Goal: Information Seeking & Learning: Learn about a topic

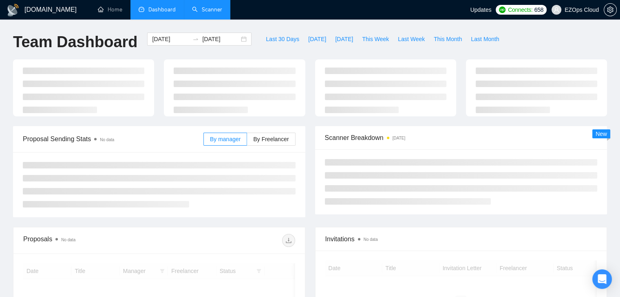
click at [204, 7] on link "Scanner" at bounding box center [207, 9] width 30 height 7
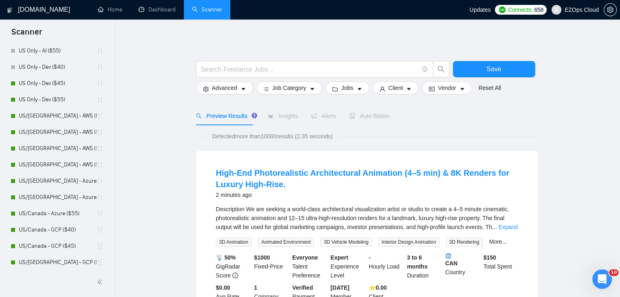
scroll to position [326, 0]
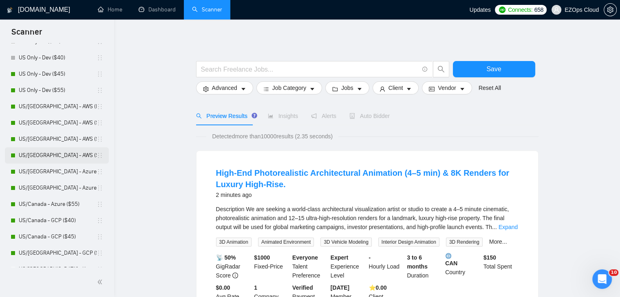
click at [55, 160] on link "US/[GEOGRAPHIC_DATA] - AWS ($55)" at bounding box center [58, 155] width 78 height 16
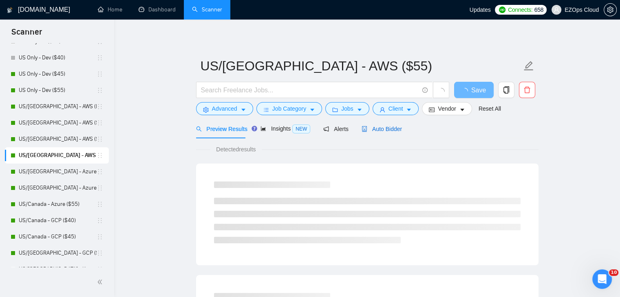
click at [385, 126] on span "Auto Bidder" at bounding box center [381, 129] width 40 height 7
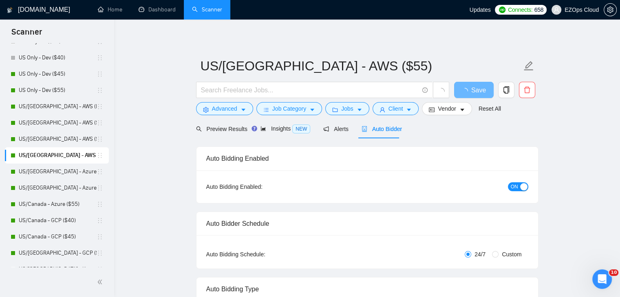
checkbox input "true"
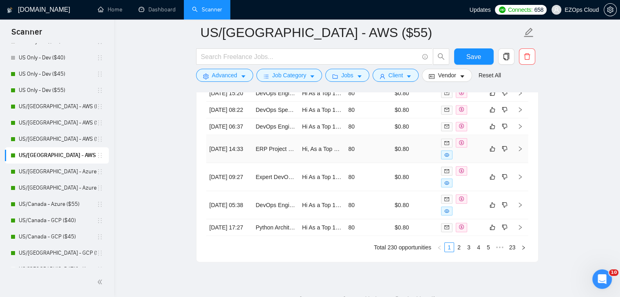
scroll to position [2298, 0]
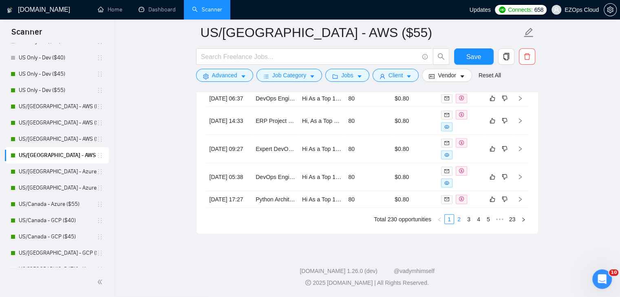
click at [460, 224] on link "2" at bounding box center [458, 219] width 9 height 9
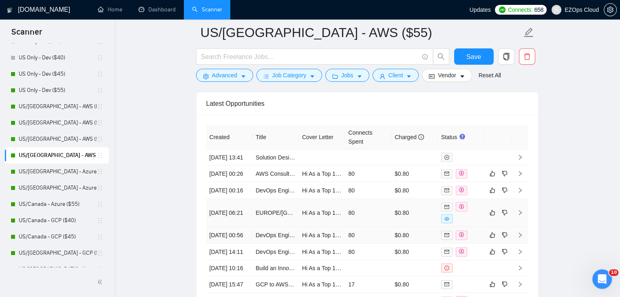
scroll to position [2135, 0]
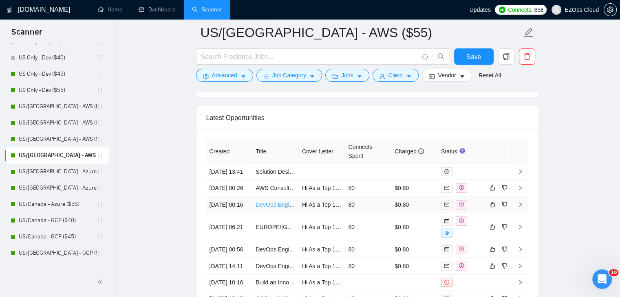
click at [286, 208] on link "DevOps Engineer with On-Prem / Bare Metal Experience Needed" at bounding box center [337, 205] width 165 height 7
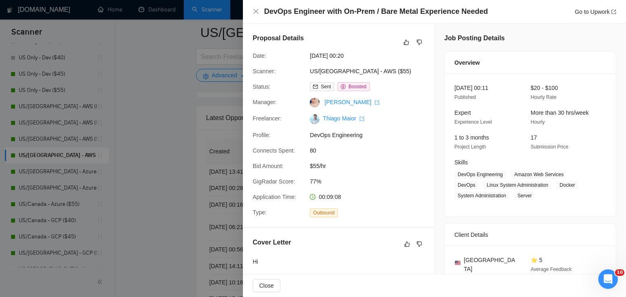
click at [187, 186] on div at bounding box center [313, 148] width 626 height 297
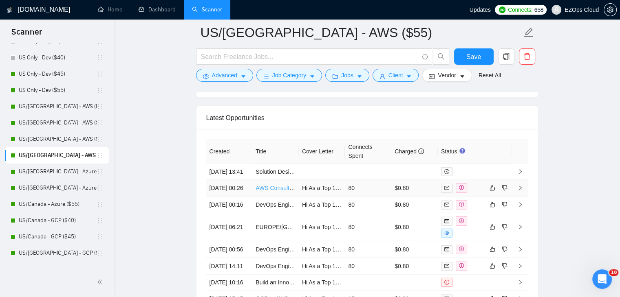
click at [271, 188] on link "AWS Consultant" at bounding box center [276, 188] width 42 height 7
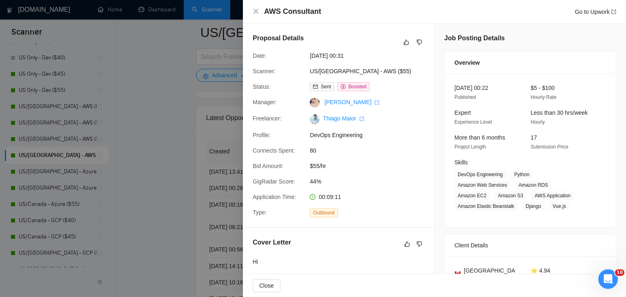
click at [173, 175] on div at bounding box center [313, 148] width 626 height 297
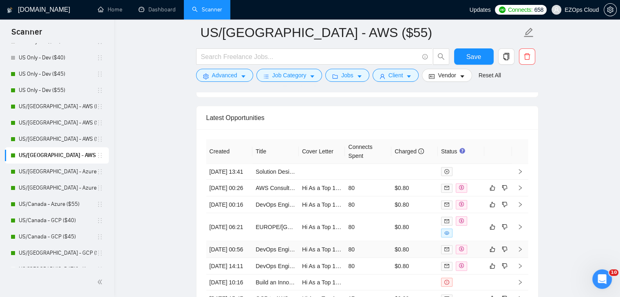
scroll to position [2330, 0]
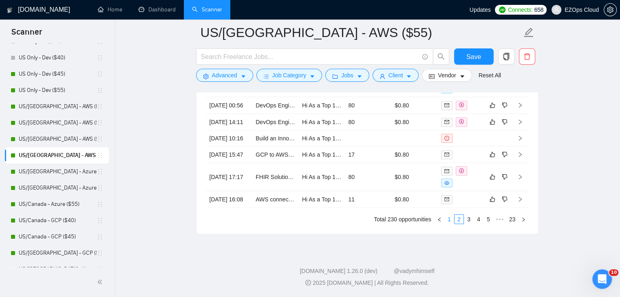
click at [449, 220] on link "1" at bounding box center [448, 219] width 9 height 9
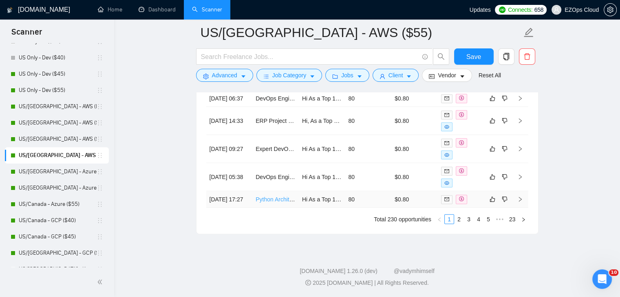
click at [271, 201] on link "Python Architect Needed for High-Volume Application Consultation" at bounding box center [339, 199] width 168 height 7
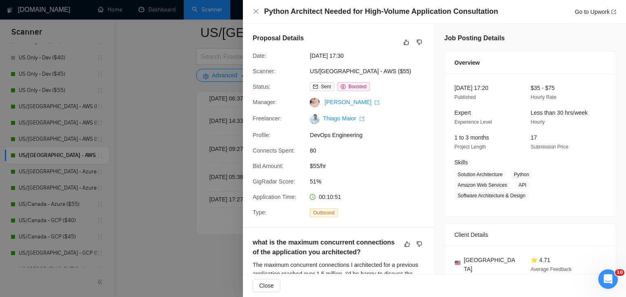
click at [161, 150] on div at bounding box center [313, 148] width 626 height 297
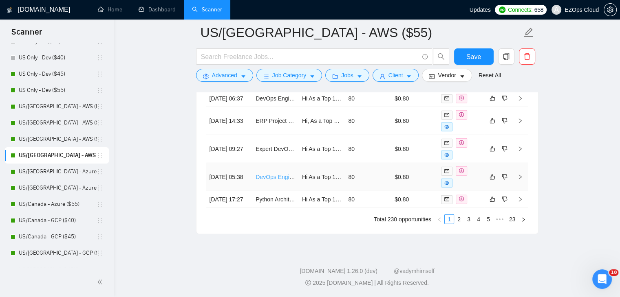
click at [268, 174] on link "DevOps Engineer with On-Prem / Bare Metal Experience Needed" at bounding box center [337, 177] width 165 height 7
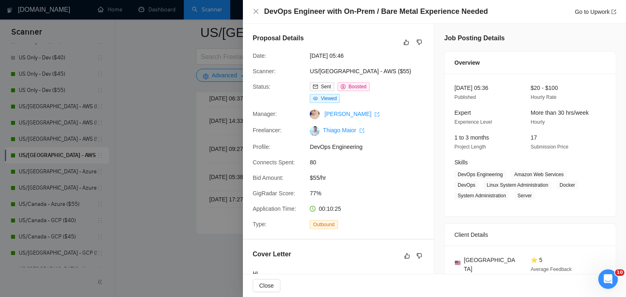
click at [178, 122] on div at bounding box center [313, 148] width 626 height 297
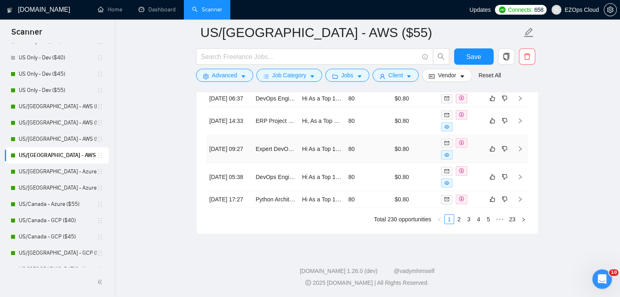
click at [282, 149] on td "Expert DevOps Engineer for AWS" at bounding box center [275, 149] width 46 height 28
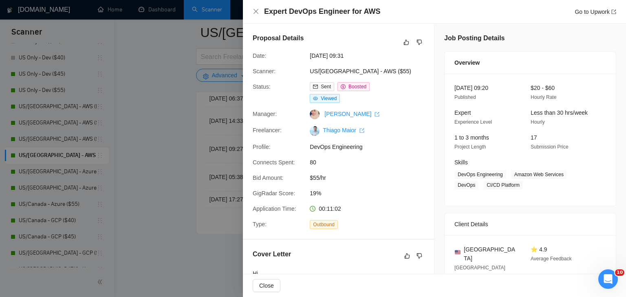
click at [182, 135] on div at bounding box center [313, 148] width 626 height 297
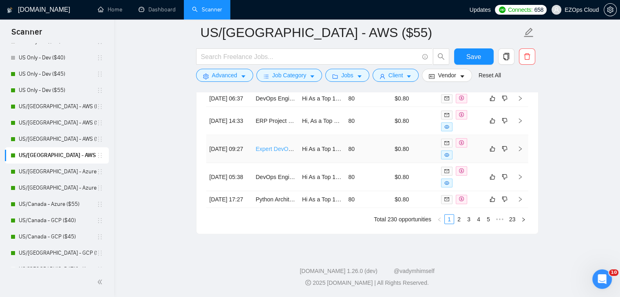
click at [273, 146] on link "Expert DevOps Engineer for AWS" at bounding box center [298, 149] width 86 height 7
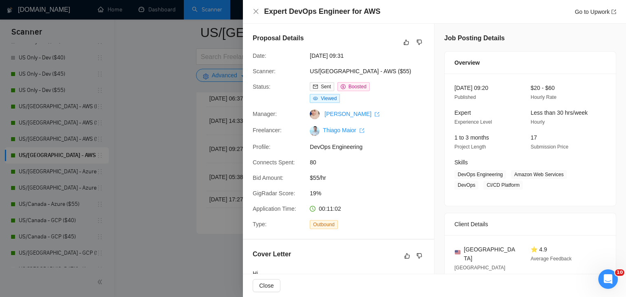
click at [163, 109] on div at bounding box center [313, 148] width 626 height 297
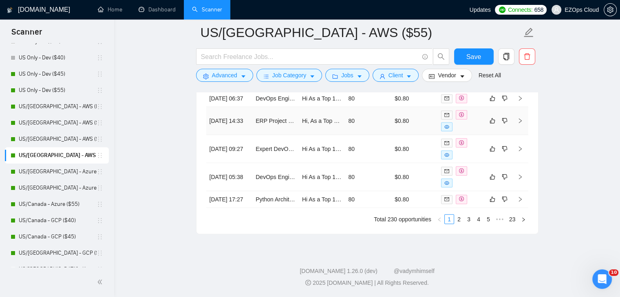
click at [276, 121] on td "ERP Project Consultation and Review on AWS" at bounding box center [275, 121] width 46 height 28
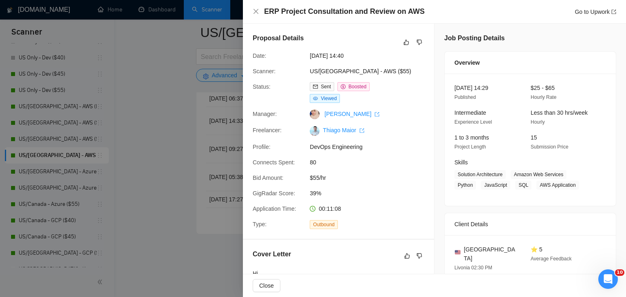
click at [235, 114] on div at bounding box center [313, 148] width 626 height 297
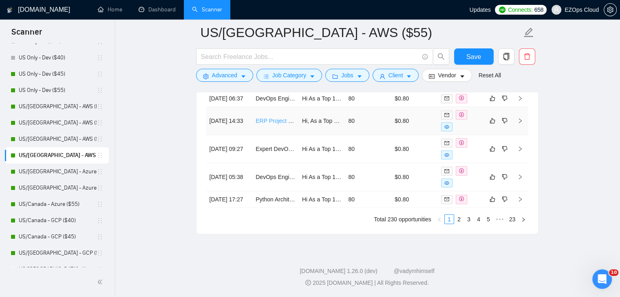
click at [262, 118] on link "ERP Project Consultation and Review on AWS" at bounding box center [314, 121] width 118 height 7
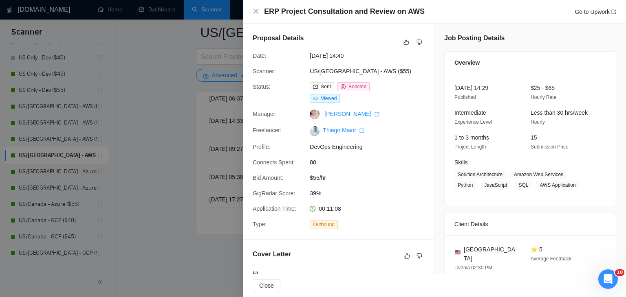
click at [166, 108] on div at bounding box center [313, 148] width 626 height 297
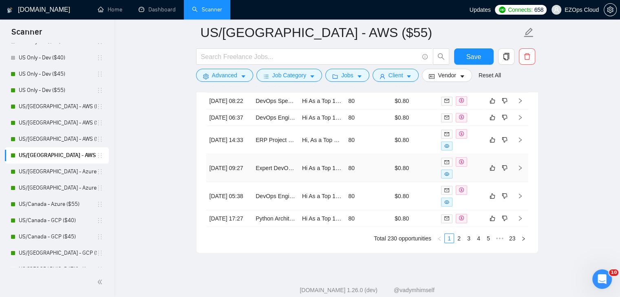
scroll to position [2248, 0]
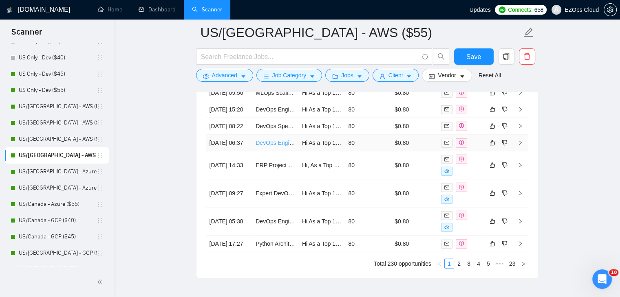
click at [280, 146] on link "DevOps Engineer with On-Prem / Bare Metal Experience Needed" at bounding box center [337, 143] width 165 height 7
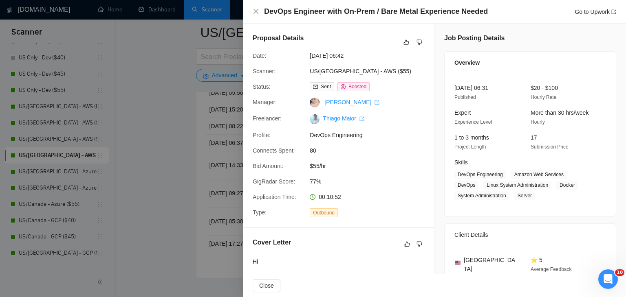
click at [184, 178] on div at bounding box center [313, 148] width 626 height 297
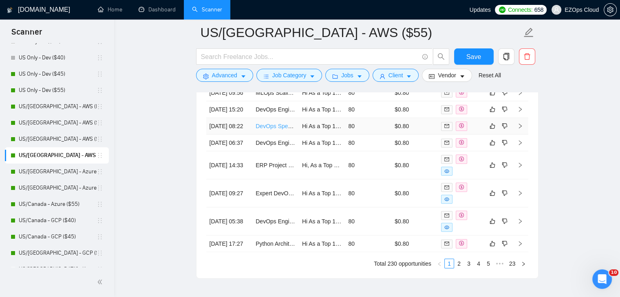
click at [272, 130] on link "DevOps Specialist Needed to Resolve rclone and S3 Integration Issues" at bounding box center [345, 126] width 180 height 7
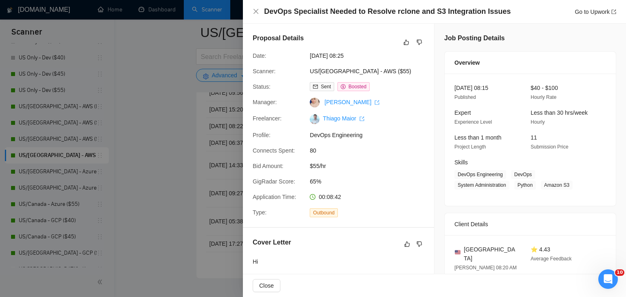
click at [155, 129] on div at bounding box center [313, 148] width 626 height 297
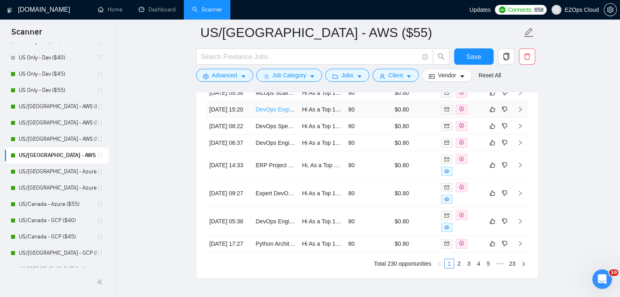
click at [276, 113] on link "DevOps Engineer | Secure Automation for FedRAMP Systems" at bounding box center [333, 109] width 157 height 7
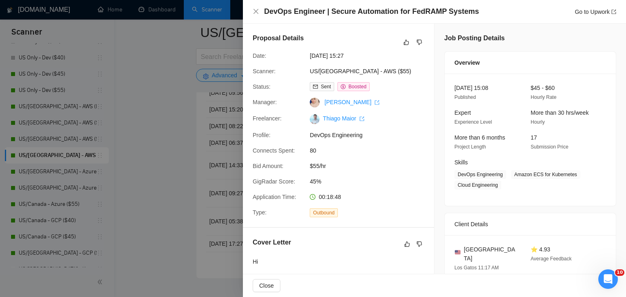
click at [161, 115] on div at bounding box center [313, 148] width 626 height 297
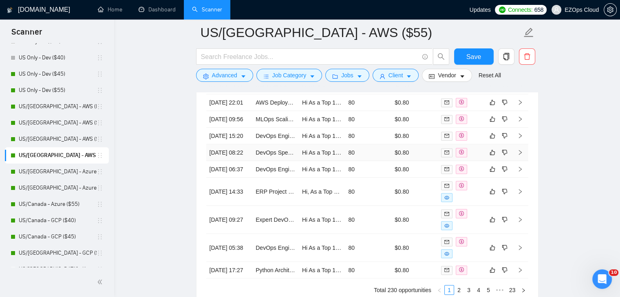
scroll to position [2207, 0]
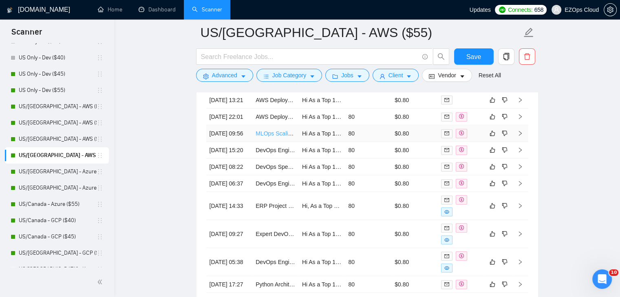
click at [267, 137] on link "MLOps Scaling Expert for RunPod Integration" at bounding box center [313, 133] width 116 height 7
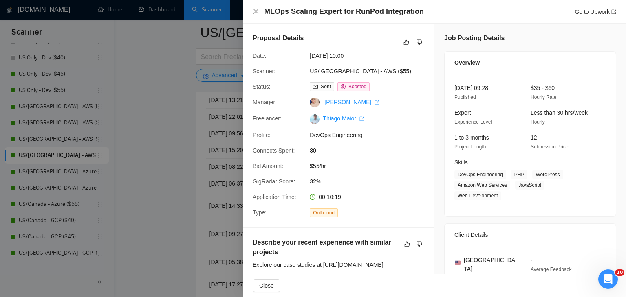
click at [171, 143] on div at bounding box center [313, 148] width 626 height 297
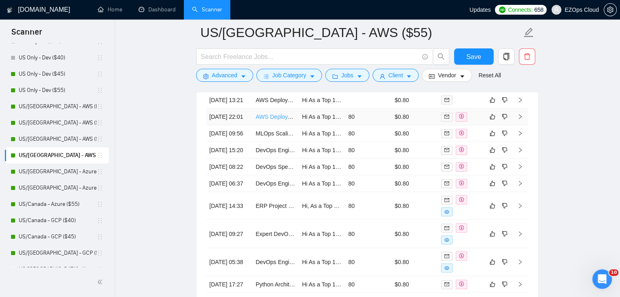
click at [272, 114] on link "AWS Deployment Specialist for Web Applications" at bounding box center [317, 117] width 124 height 7
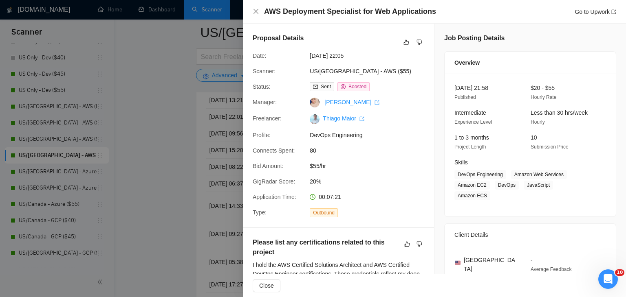
click at [163, 149] on div at bounding box center [313, 148] width 626 height 297
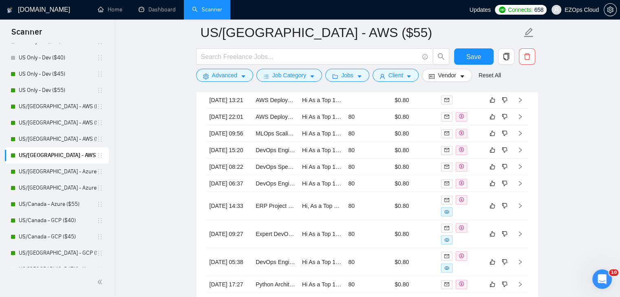
scroll to position [2167, 0]
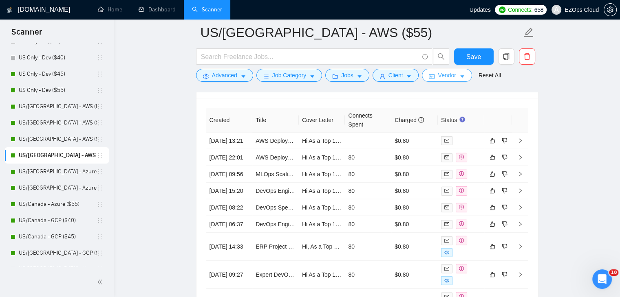
drag, startPoint x: 80, startPoint y: 174, endPoint x: 443, endPoint y: 75, distance: 376.4
click at [80, 174] on link "US/[GEOGRAPHIC_DATA] - Azure ($40)" at bounding box center [58, 172] width 78 height 16
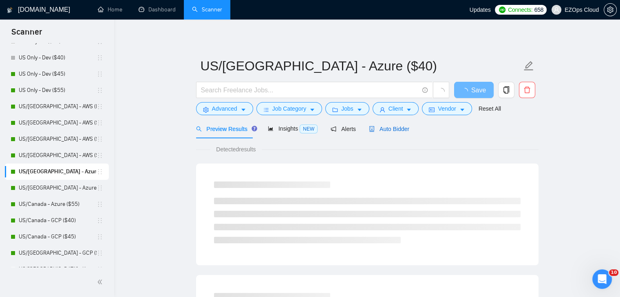
click at [392, 131] on span "Auto Bidder" at bounding box center [389, 129] width 40 height 7
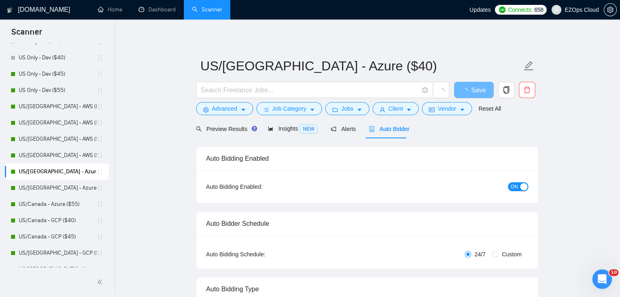
checkbox input "true"
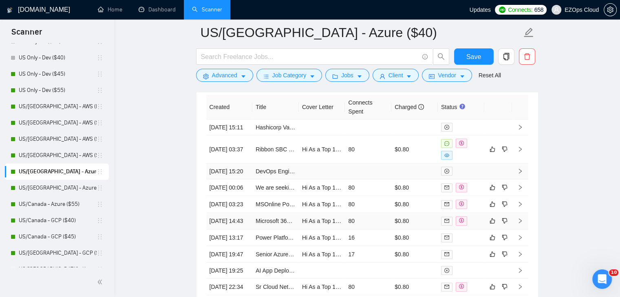
scroll to position [2180, 0]
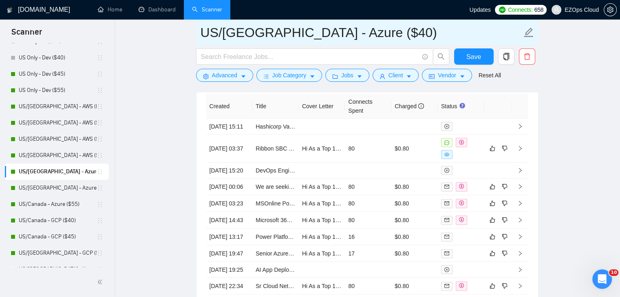
drag, startPoint x: 363, startPoint y: 33, endPoint x: 203, endPoint y: 34, distance: 160.5
click at [203, 34] on input "US/[GEOGRAPHIC_DATA] - Azure ($40)" at bounding box center [360, 32] width 321 height 20
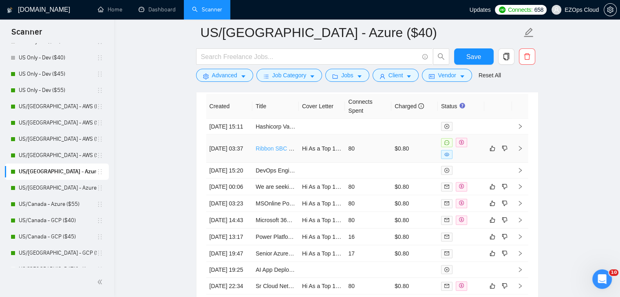
click at [273, 151] on link "Ribbon SBC Setup in Azure for VoIP with CDR & Load Balancing" at bounding box center [337, 148] width 164 height 7
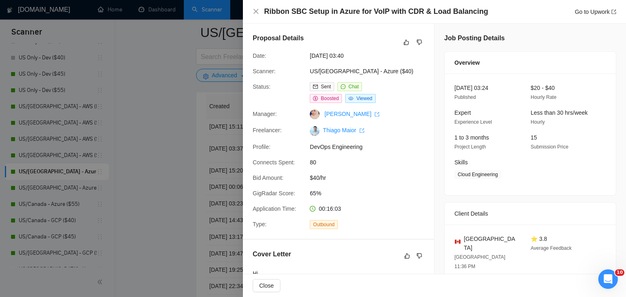
click at [126, 203] on div at bounding box center [313, 148] width 626 height 297
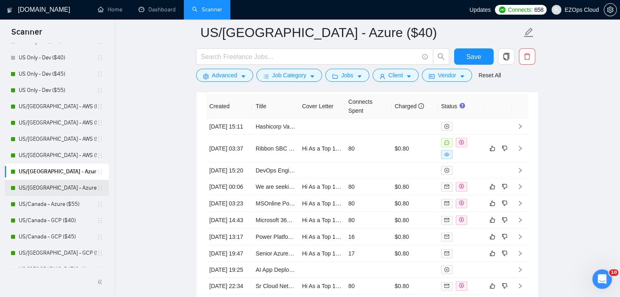
click at [62, 192] on link "US/[GEOGRAPHIC_DATA] - Azure ($45)" at bounding box center [58, 188] width 78 height 16
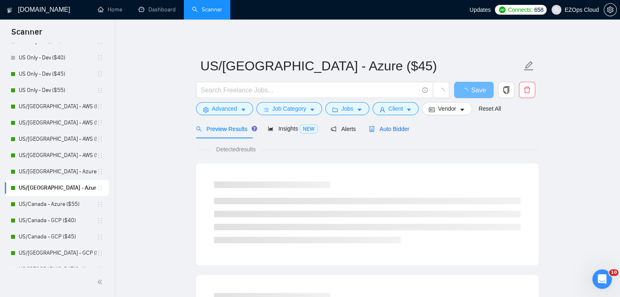
click at [374, 132] on span "Auto Bidder" at bounding box center [389, 129] width 40 height 7
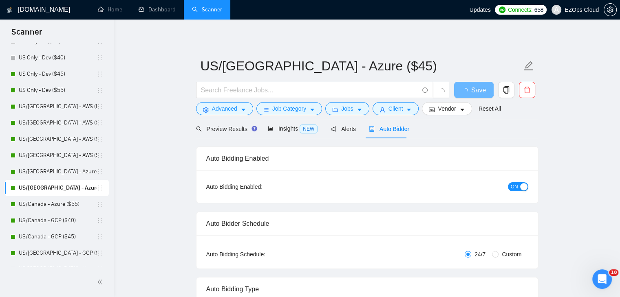
checkbox input "true"
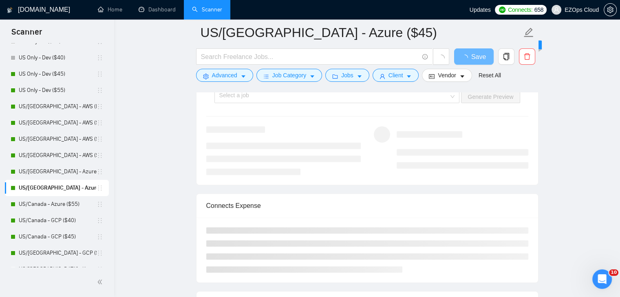
drag, startPoint x: 625, startPoint y: 270, endPoint x: 16, endPoint y: 2, distance: 665.1
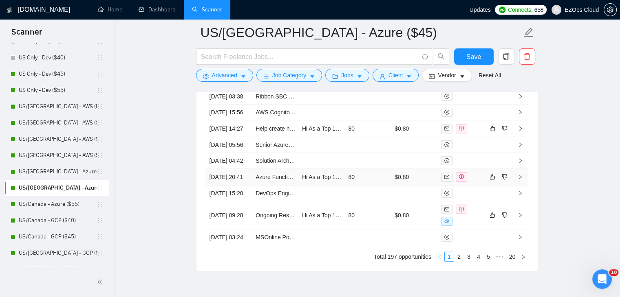
scroll to position [2274, 0]
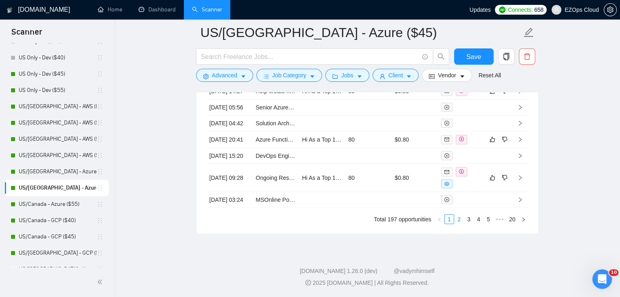
click at [458, 224] on link "2" at bounding box center [458, 219] width 9 height 9
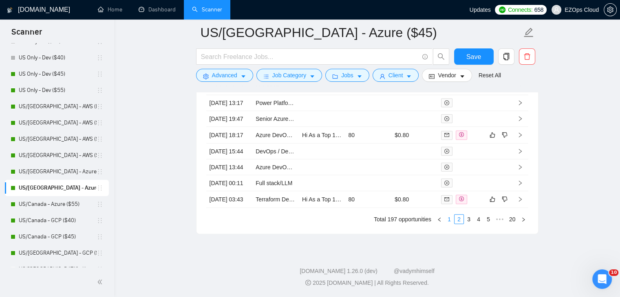
click at [449, 224] on link "1" at bounding box center [448, 219] width 9 height 9
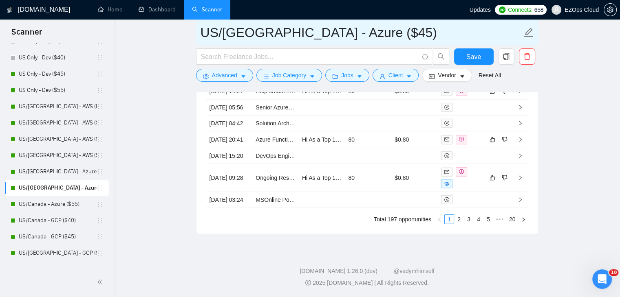
drag, startPoint x: 346, startPoint y: 39, endPoint x: 156, endPoint y: 36, distance: 190.7
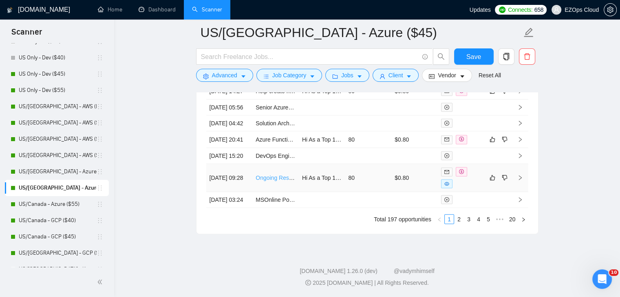
click at [276, 181] on link "Ongoing Resource for Azure DevOps Development" at bounding box center [320, 178] width 130 height 7
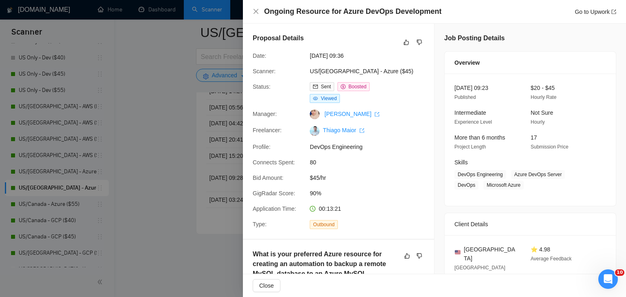
click at [207, 161] on div at bounding box center [313, 148] width 626 height 297
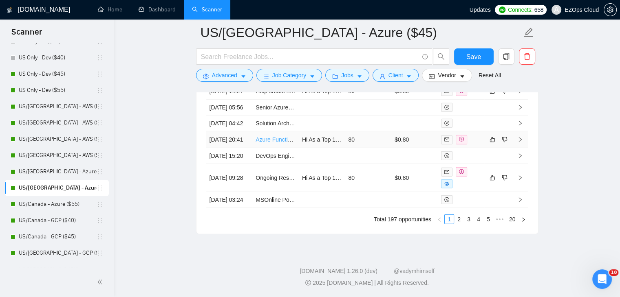
click at [273, 143] on link "Azure Function App Deployment for NConvert Integration" at bounding box center [327, 139] width 144 height 7
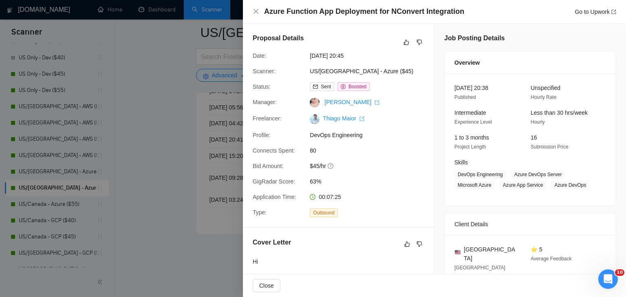
click at [167, 193] on div at bounding box center [313, 148] width 626 height 297
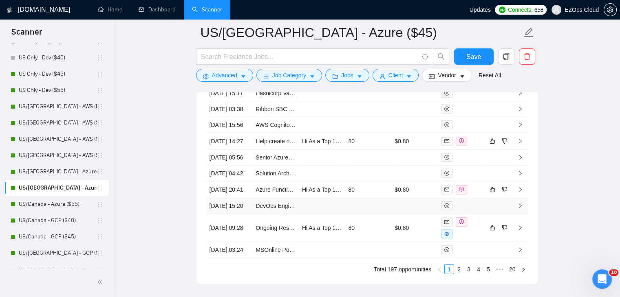
scroll to position [2192, 0]
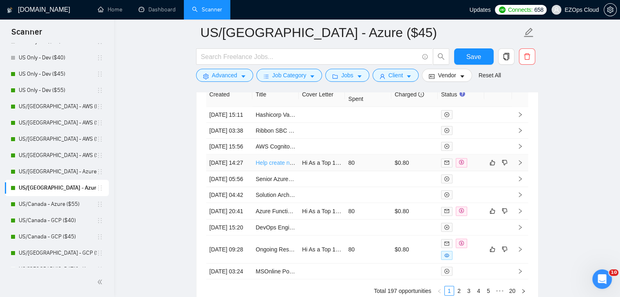
click at [279, 166] on link "Help create new Host Pools and Manage Azure costs" at bounding box center [322, 163] width 135 height 7
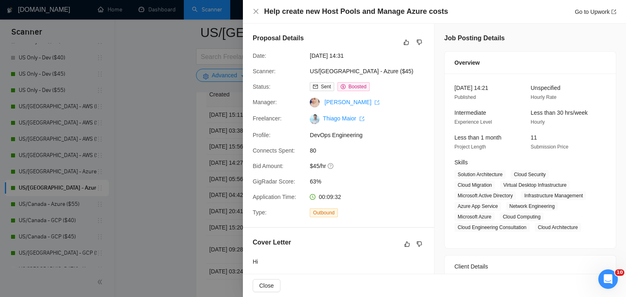
click at [175, 185] on div at bounding box center [313, 148] width 626 height 297
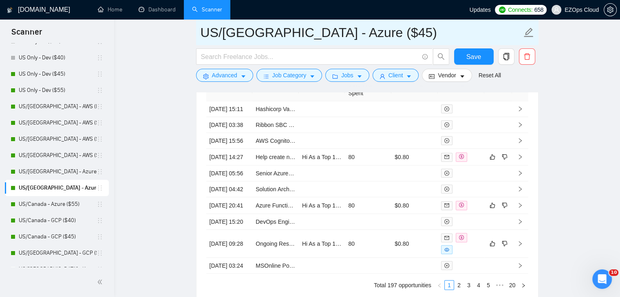
scroll to position [2233, 0]
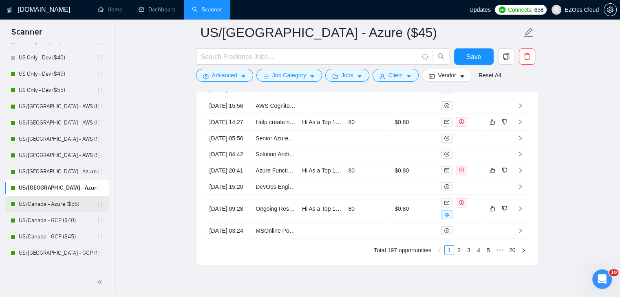
click at [58, 209] on link "US/Canada - Azure ($55)" at bounding box center [58, 204] width 78 height 16
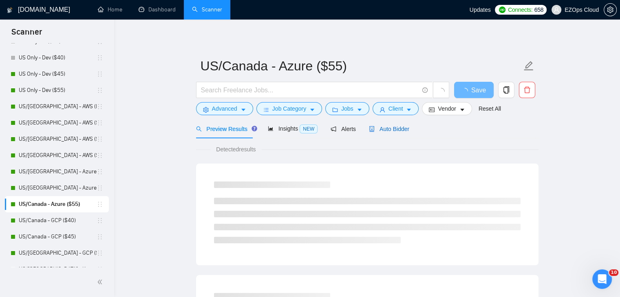
click at [400, 128] on span "Auto Bidder" at bounding box center [389, 129] width 40 height 7
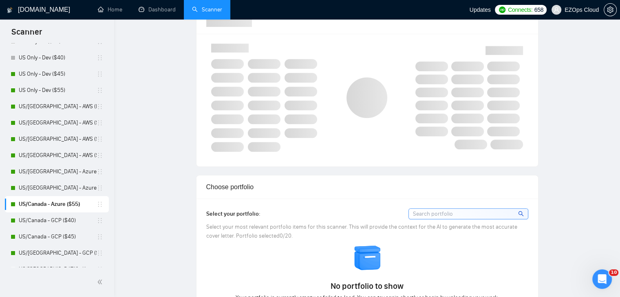
checkbox input "true"
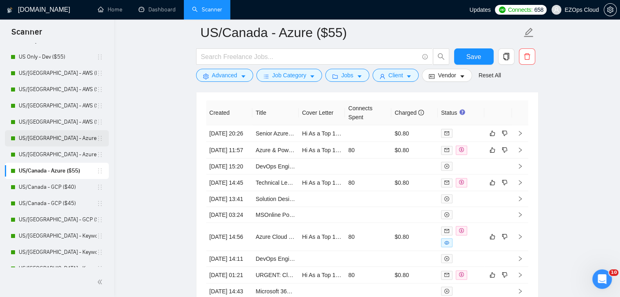
scroll to position [407, 0]
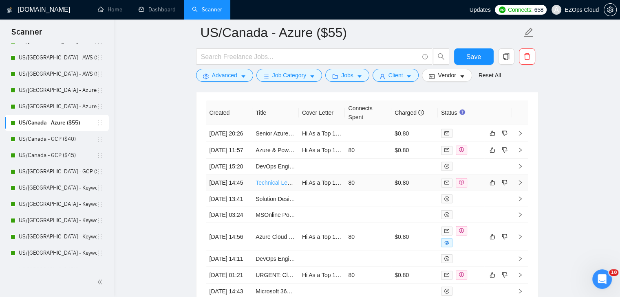
click at [277, 186] on link "Technical Lead – Microsoft VOIP Transition" at bounding box center [309, 183] width 109 height 7
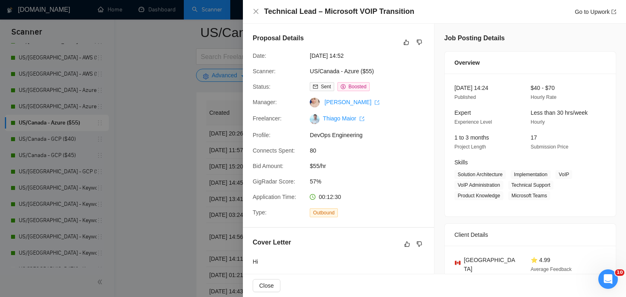
click at [177, 181] on div at bounding box center [313, 148] width 626 height 297
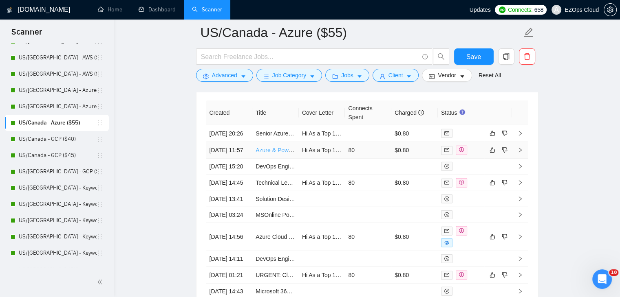
click at [284, 147] on link "Azure & Power BI Consultant" at bounding box center [292, 150] width 74 height 7
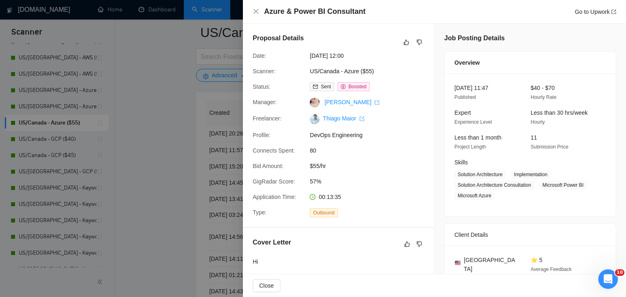
click at [172, 147] on div at bounding box center [313, 148] width 626 height 297
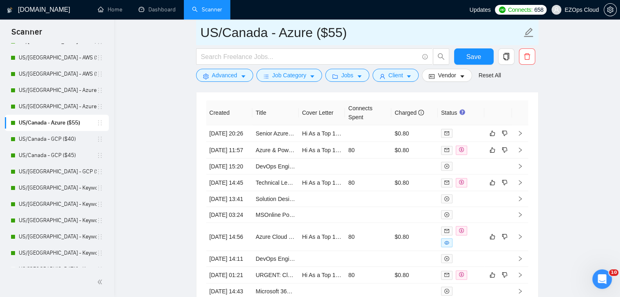
drag, startPoint x: 356, startPoint y: 33, endPoint x: 172, endPoint y: 22, distance: 185.3
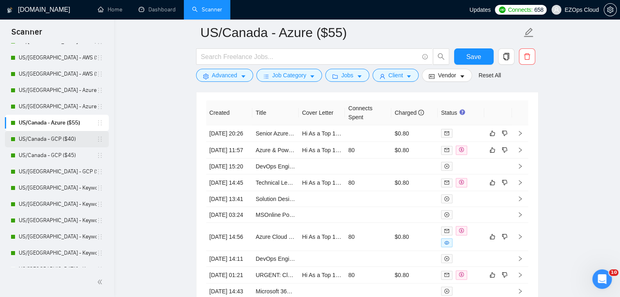
click at [72, 136] on link "US/Canada - GCP ($40)" at bounding box center [58, 139] width 78 height 16
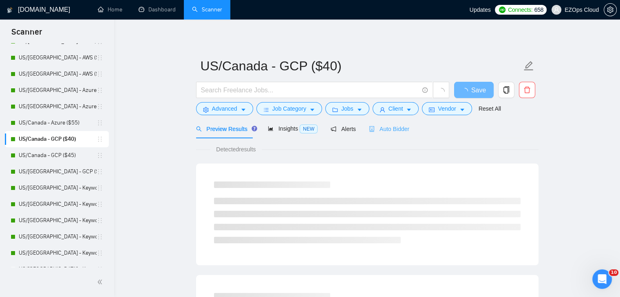
click at [387, 136] on div "Auto Bidder" at bounding box center [389, 128] width 40 height 19
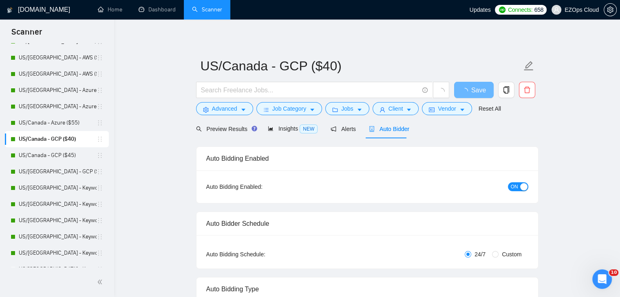
checkbox input "true"
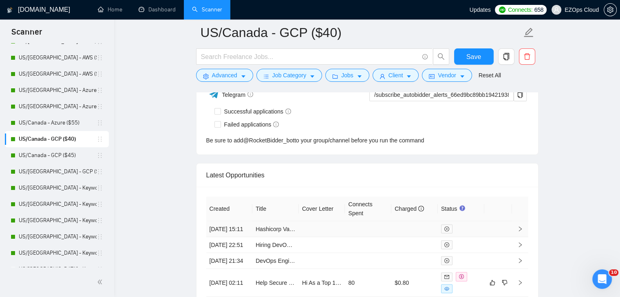
scroll to position [2120, 0]
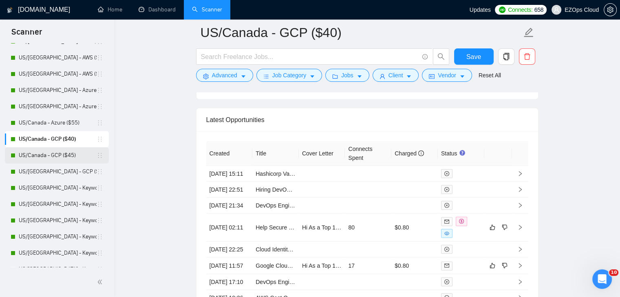
click at [70, 156] on link "US/Canada - GCP ($45)" at bounding box center [58, 155] width 78 height 16
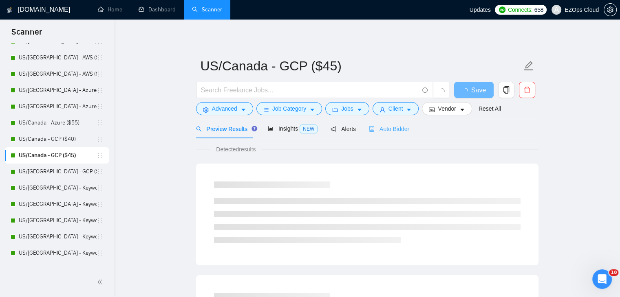
click at [394, 136] on div "Auto Bidder" at bounding box center [389, 128] width 40 height 19
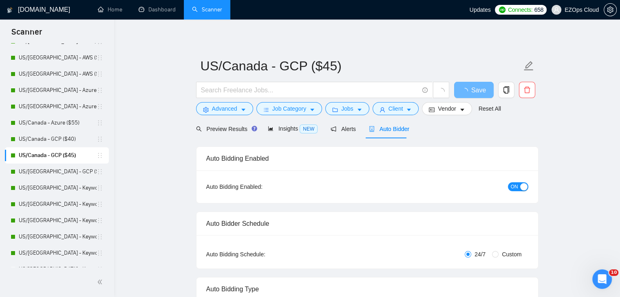
checkbox input "true"
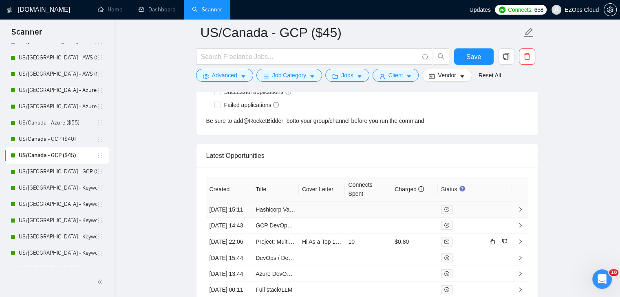
scroll to position [2112, 0]
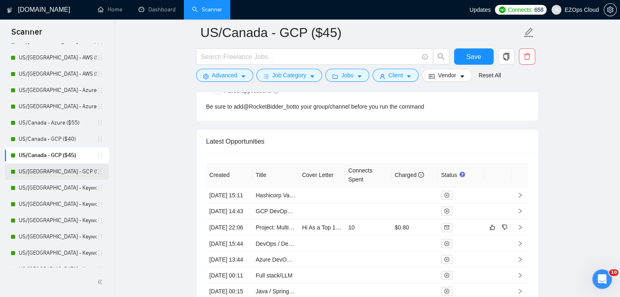
click at [47, 171] on link "US/[GEOGRAPHIC_DATA] - GCP ($55)" at bounding box center [58, 172] width 78 height 16
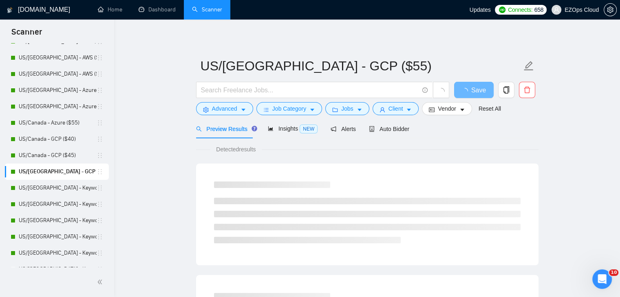
click at [406, 129] on div "Preview Results Insights NEW Alerts Auto Bidder" at bounding box center [367, 128] width 342 height 19
click at [386, 126] on span "Auto Bidder" at bounding box center [389, 129] width 40 height 7
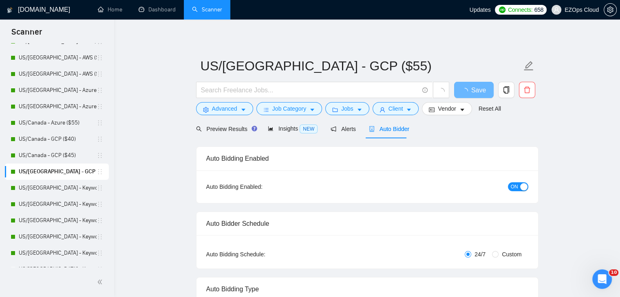
checkbox input "true"
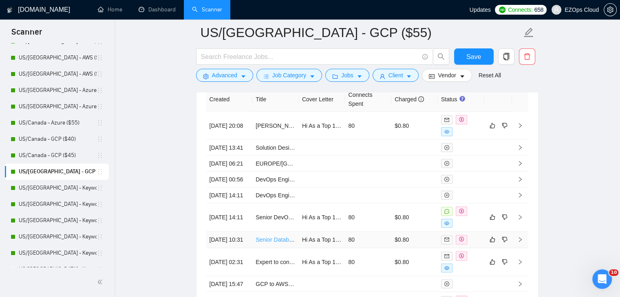
scroll to position [2155, 0]
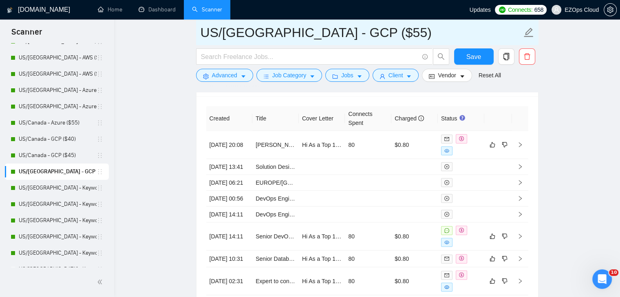
drag, startPoint x: 344, startPoint y: 33, endPoint x: 205, endPoint y: 34, distance: 139.7
click at [205, 34] on input "US/[GEOGRAPHIC_DATA] - GCP ($55)" at bounding box center [360, 32] width 321 height 20
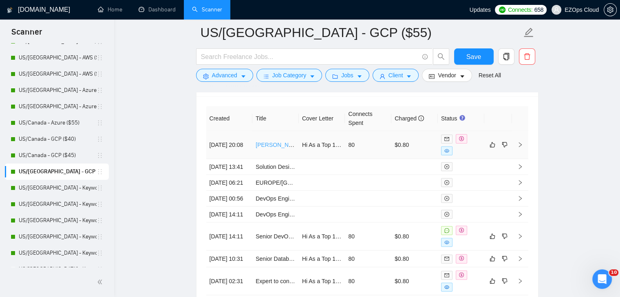
click at [277, 144] on link "[PERSON_NAME] SSO Implementation for SaaS Hospitality Platform" at bounding box center [343, 145] width 176 height 7
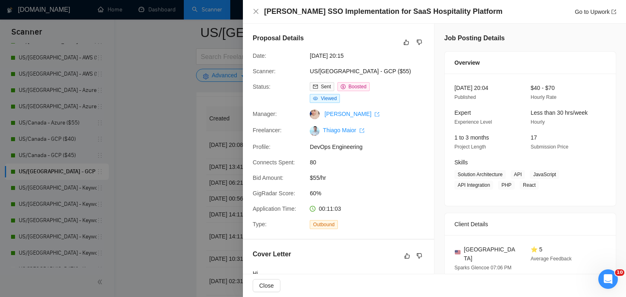
click at [173, 152] on div at bounding box center [313, 148] width 626 height 297
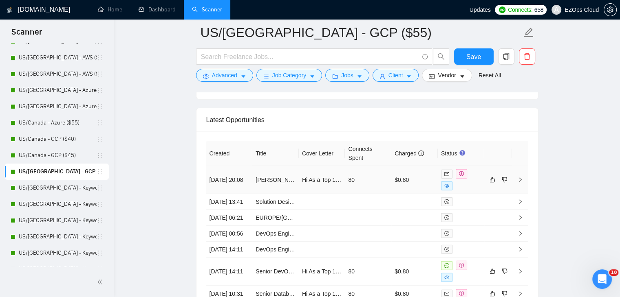
scroll to position [2155, 0]
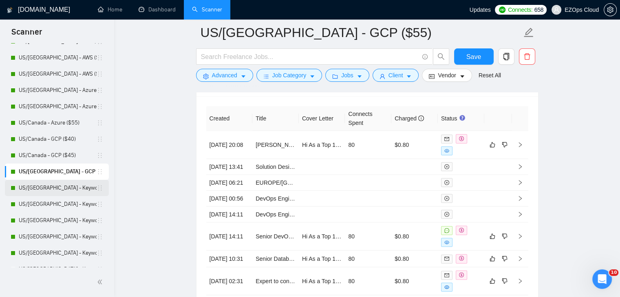
click at [72, 189] on link "US/[GEOGRAPHIC_DATA] - Keywords ($40)" at bounding box center [58, 188] width 78 height 16
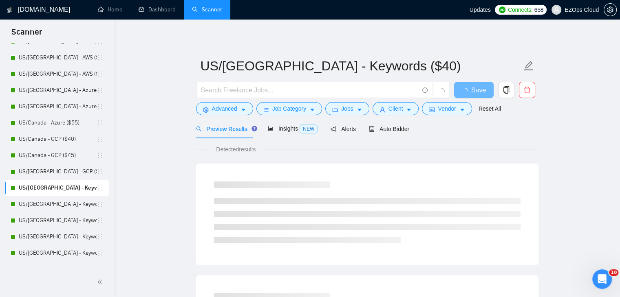
scroll to position [448, 0]
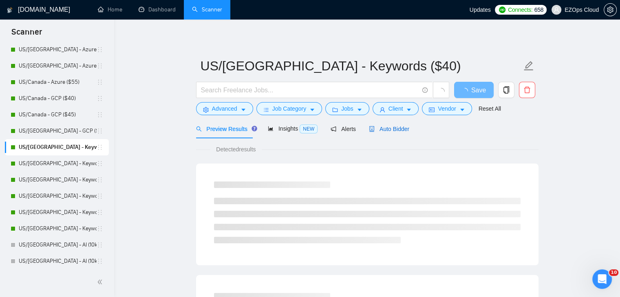
click at [394, 129] on span "Auto Bidder" at bounding box center [389, 129] width 40 height 7
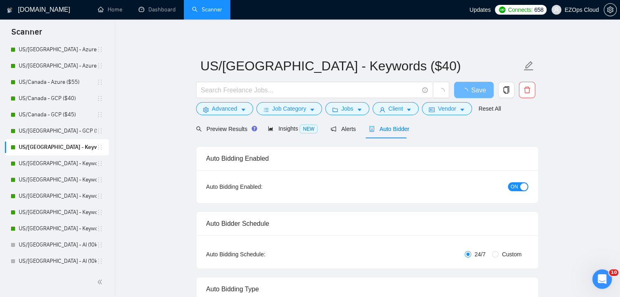
checkbox input "true"
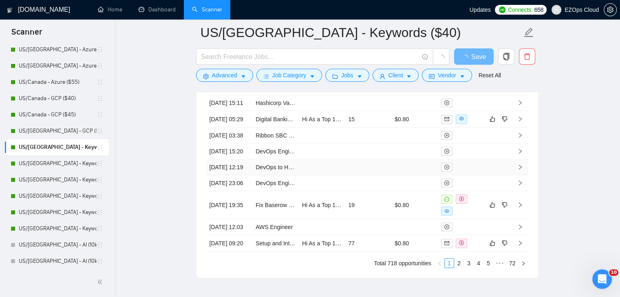
scroll to position [2133, 0]
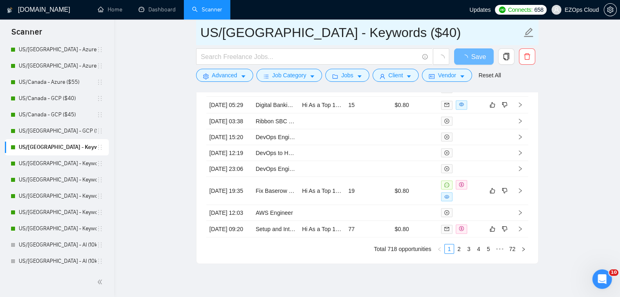
drag, startPoint x: 376, startPoint y: 35, endPoint x: 182, endPoint y: 23, distance: 194.7
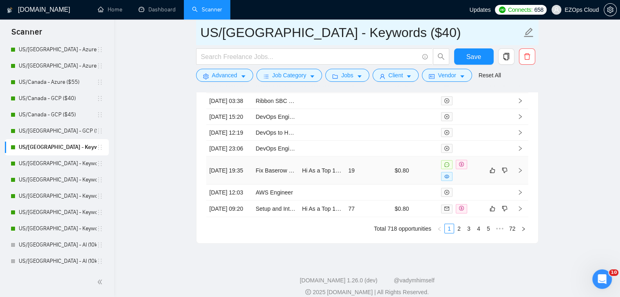
scroll to position [2255, 0]
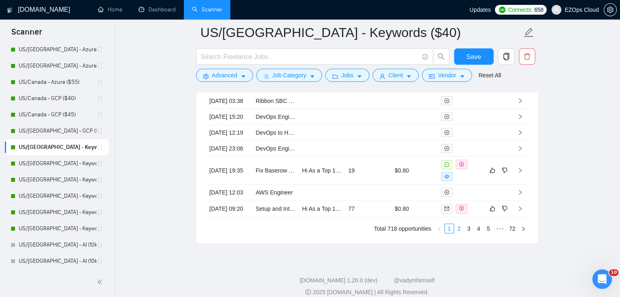
click at [460, 233] on link "2" at bounding box center [458, 228] width 9 height 9
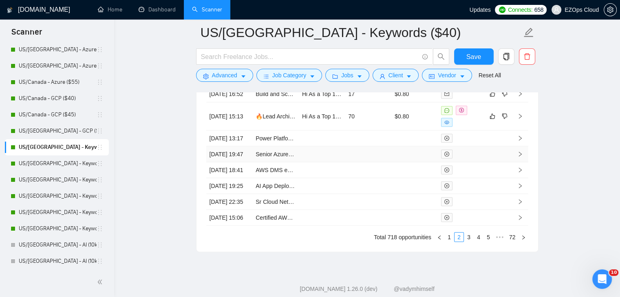
scroll to position [2327, 0]
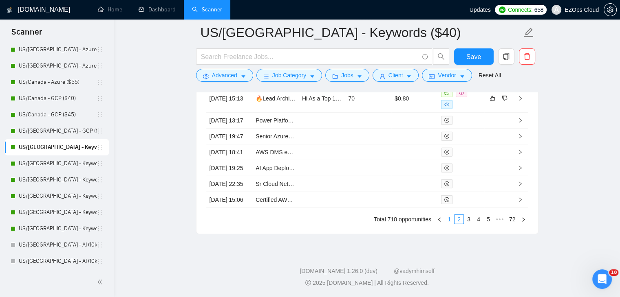
click at [447, 217] on link "1" at bounding box center [448, 219] width 9 height 9
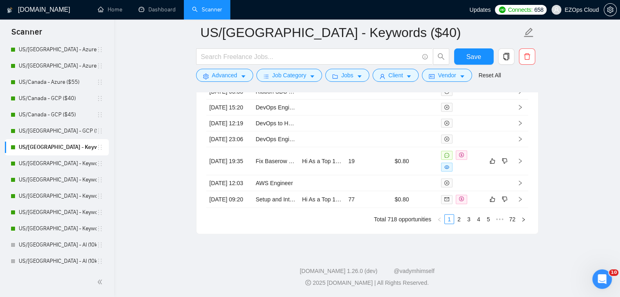
scroll to position [2286, 0]
click at [268, 203] on link "Setup and Integration of Training Verification Platform" at bounding box center [322, 199] width 135 height 7
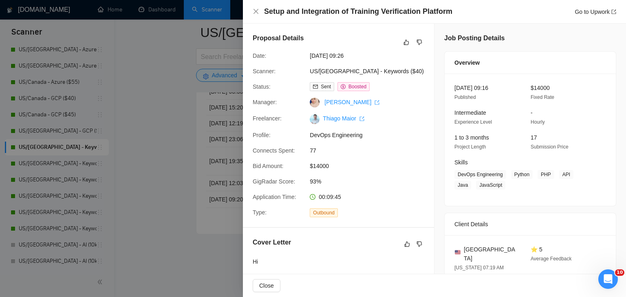
click at [164, 168] on div at bounding box center [313, 148] width 626 height 297
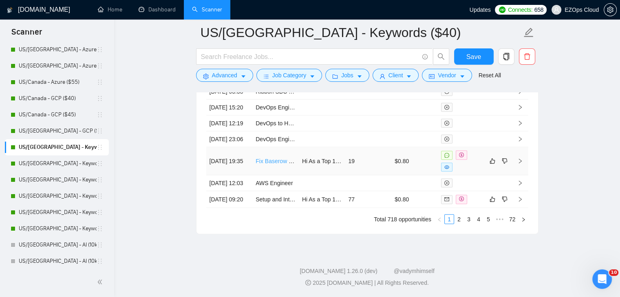
click at [273, 165] on link "Fix Baserow (Docker + Caddy) Deployment & Integrate n8n Workflows" at bounding box center [344, 161] width 178 height 7
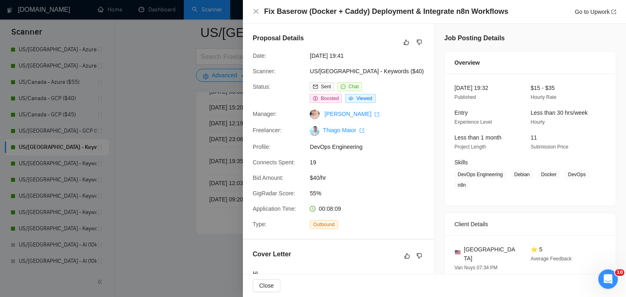
click at [161, 118] on div at bounding box center [313, 148] width 626 height 297
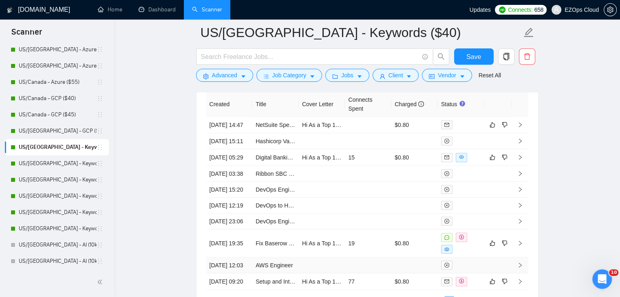
scroll to position [2164, 0]
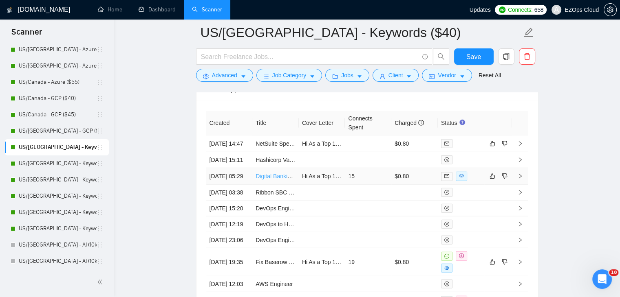
click at [273, 180] on link "Digital Banking Infrastructure Consultant" at bounding box center [306, 176] width 102 height 7
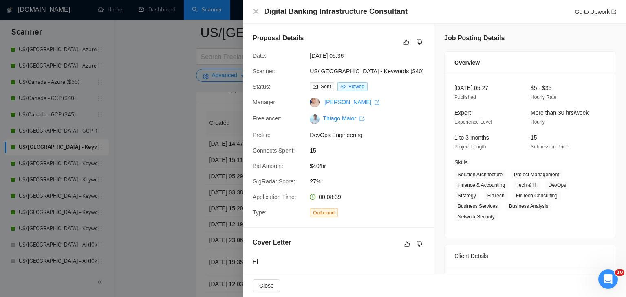
click at [182, 158] on div at bounding box center [313, 148] width 626 height 297
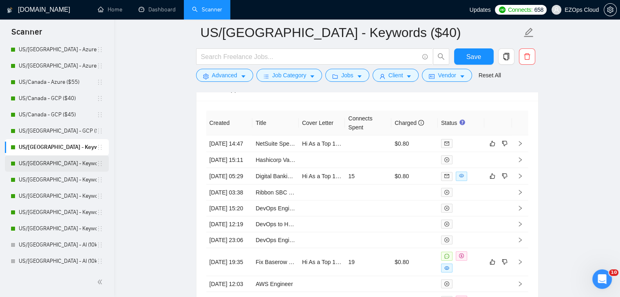
click at [54, 166] on link "US/[GEOGRAPHIC_DATA] - Keywords ($45)" at bounding box center [58, 164] width 78 height 16
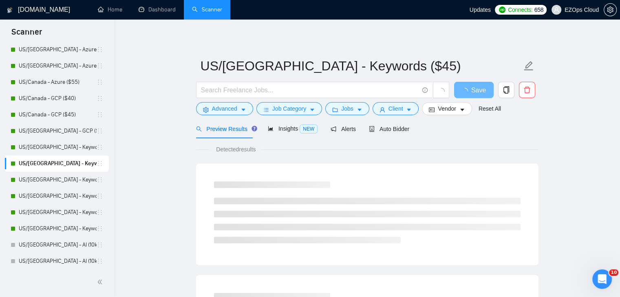
click at [383, 133] on div "Auto Bidder" at bounding box center [389, 129] width 40 height 9
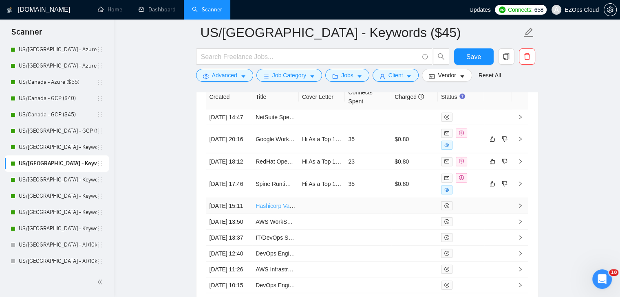
scroll to position [2330, 0]
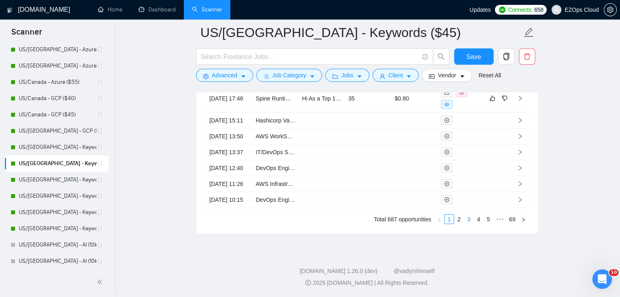
click at [470, 221] on link "3" at bounding box center [468, 219] width 9 height 9
click at [480, 218] on link "4" at bounding box center [478, 219] width 9 height 9
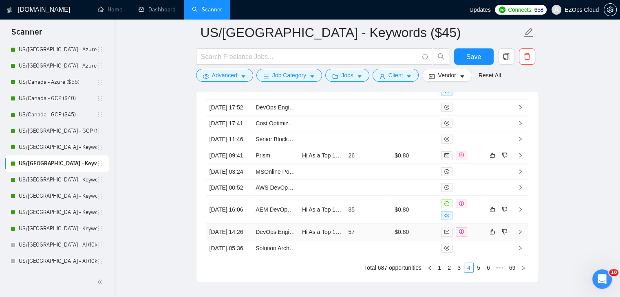
scroll to position [2283, 0]
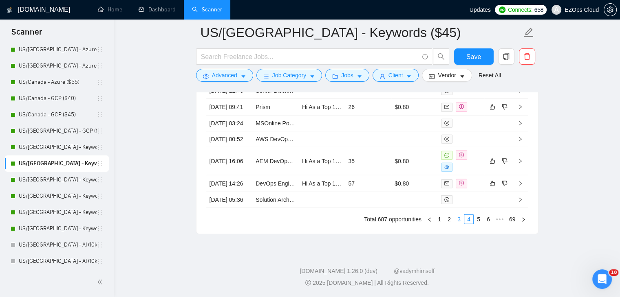
click at [460, 224] on link "3" at bounding box center [458, 219] width 9 height 9
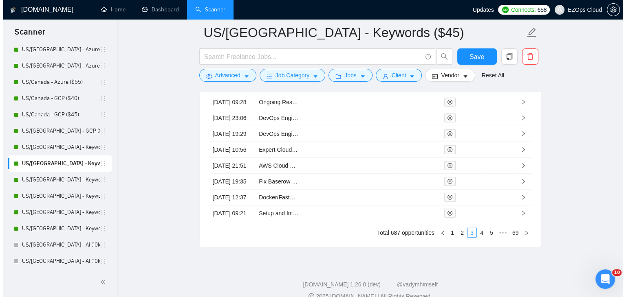
scroll to position [2160, 0]
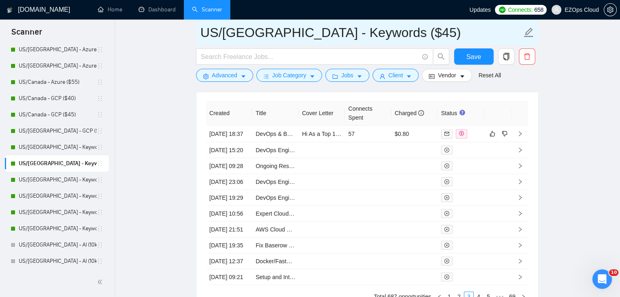
drag, startPoint x: 375, startPoint y: 33, endPoint x: 166, endPoint y: 33, distance: 208.6
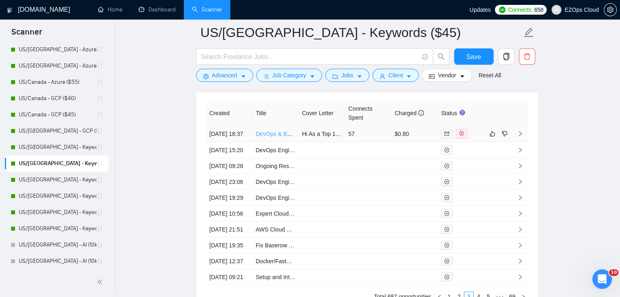
click at [271, 134] on link "DevOps & Backend Consultant (Next.js, CI/CD, 3rd Party Integration)" at bounding box center [342, 134] width 175 height 7
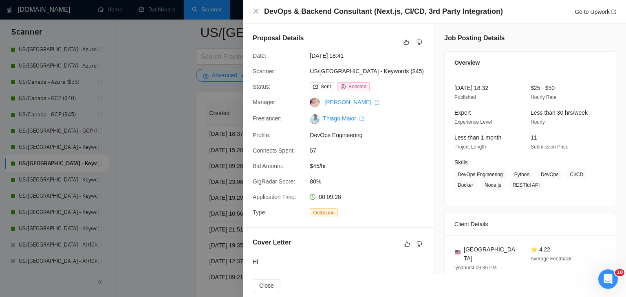
click at [161, 172] on div at bounding box center [313, 148] width 626 height 297
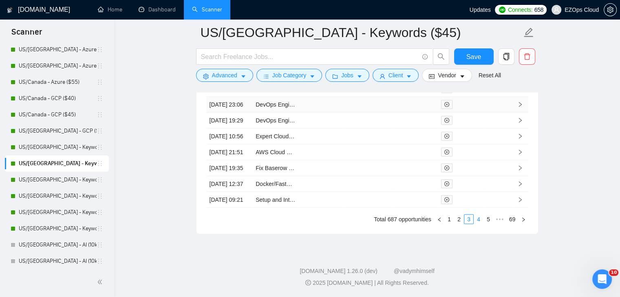
scroll to position [2323, 0]
click at [460, 219] on link "2" at bounding box center [458, 219] width 9 height 9
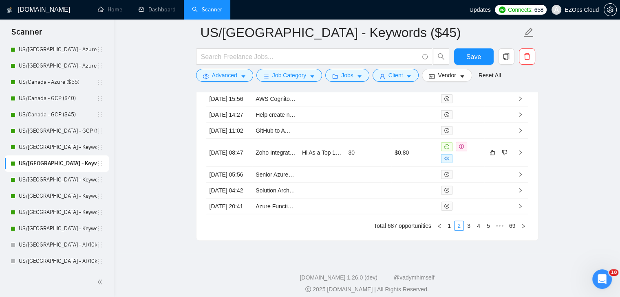
scroll to position [2242, 0]
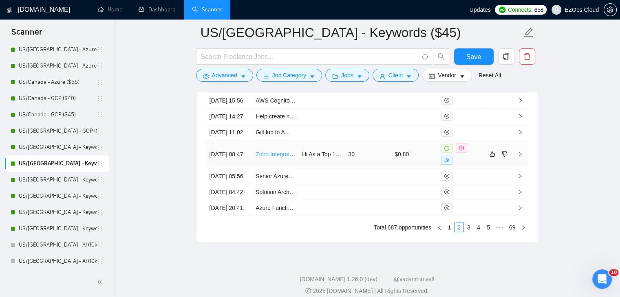
click at [277, 158] on link "Zoho Integration with Service Fusion CRM" at bounding box center [308, 154] width 107 height 7
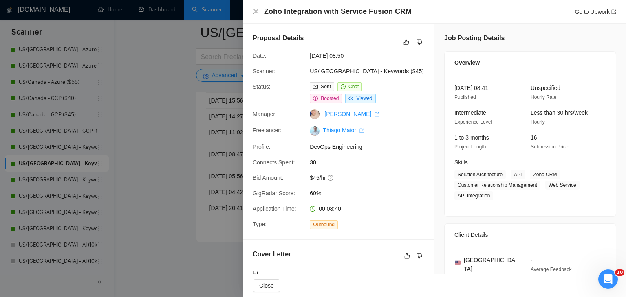
click at [190, 191] on div at bounding box center [313, 148] width 626 height 297
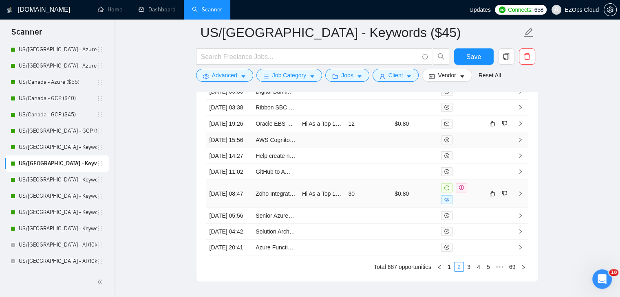
scroll to position [2160, 0]
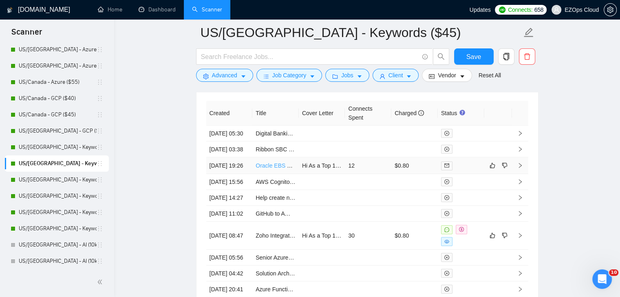
click at [267, 169] on link "Oracle EBS Techno Functional Lead Engineer" at bounding box center [313, 166] width 116 height 7
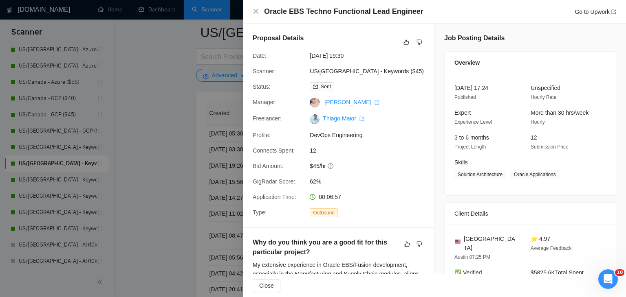
click at [186, 190] on div at bounding box center [313, 148] width 626 height 297
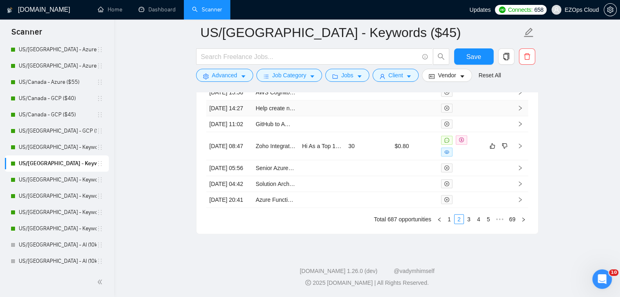
scroll to position [2323, 0]
click at [448, 222] on link "1" at bounding box center [448, 219] width 9 height 9
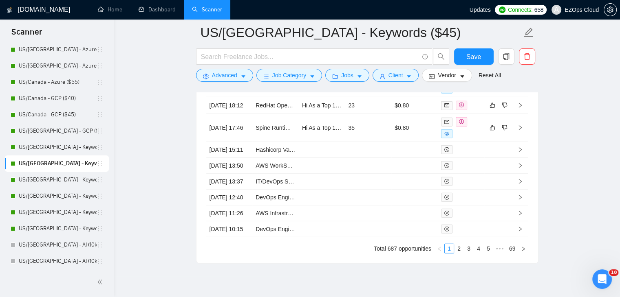
scroll to position [2201, 0]
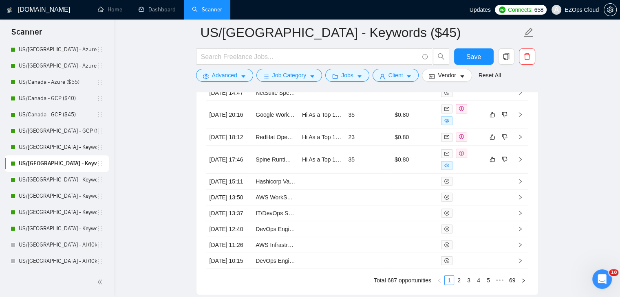
click at [77, 178] on link "US/[GEOGRAPHIC_DATA] - Keywords ($55)" at bounding box center [58, 180] width 78 height 16
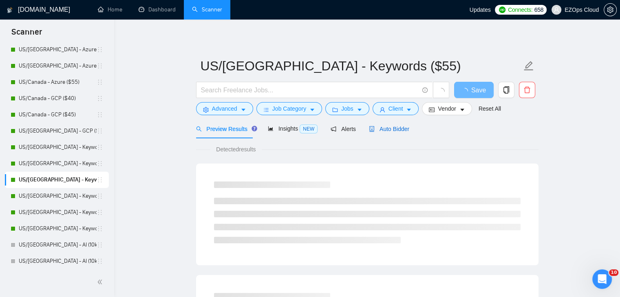
click at [381, 131] on span "Auto Bidder" at bounding box center [389, 129] width 40 height 7
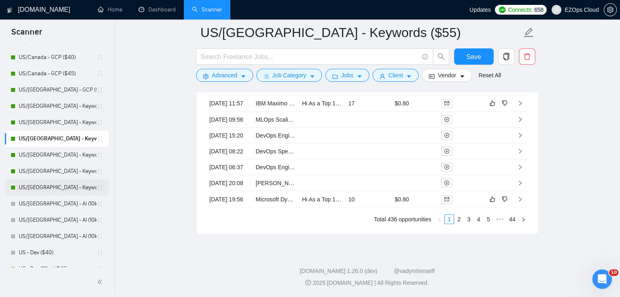
scroll to position [489, 0]
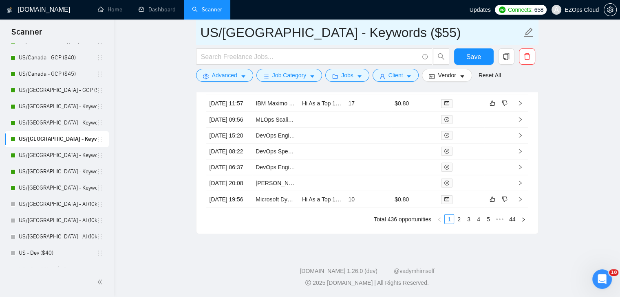
drag, startPoint x: 318, startPoint y: 32, endPoint x: 199, endPoint y: 28, distance: 118.6
click at [199, 28] on span "US/[GEOGRAPHIC_DATA] - Keywords ($55)" at bounding box center [367, 33] width 342 height 26
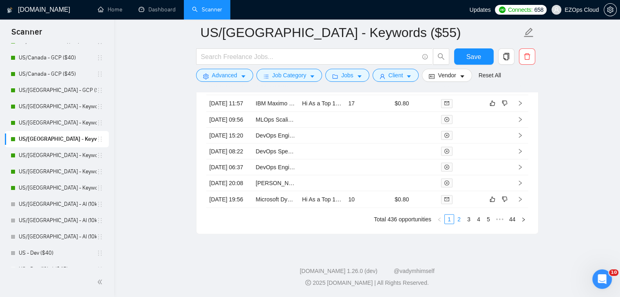
click at [461, 224] on link "2" at bounding box center [458, 219] width 9 height 9
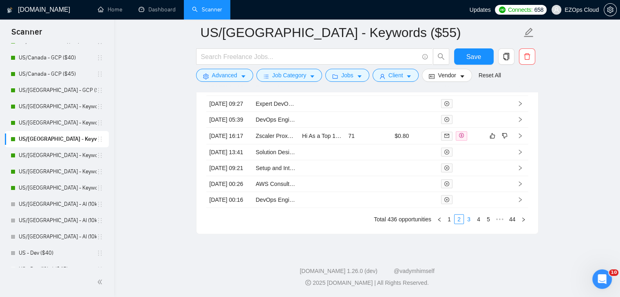
click at [471, 224] on link "3" at bounding box center [468, 219] width 9 height 9
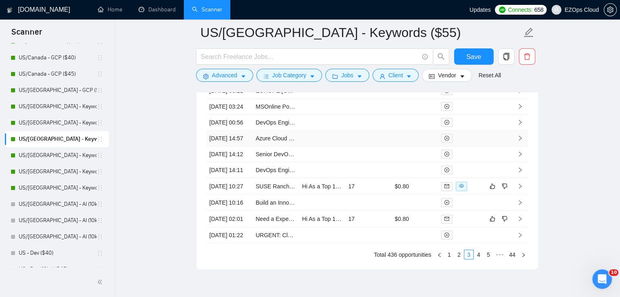
scroll to position [2274, 0]
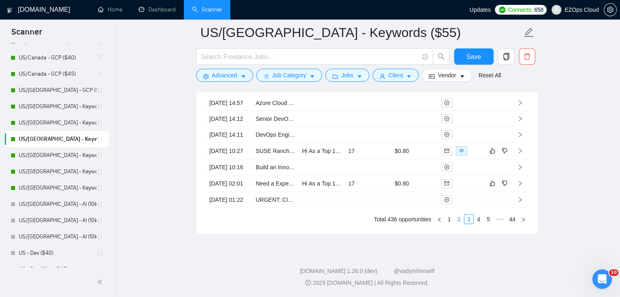
click at [457, 224] on link "2" at bounding box center [458, 219] width 9 height 9
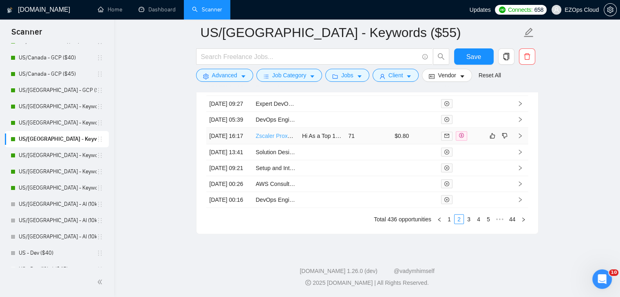
click at [280, 139] on link "Zscaler Proxy Chaining" at bounding box center [284, 136] width 59 height 7
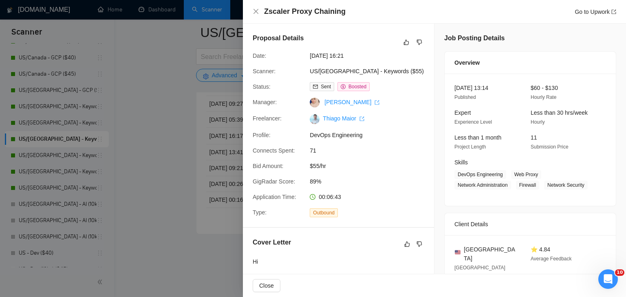
click at [192, 164] on div at bounding box center [313, 148] width 626 height 297
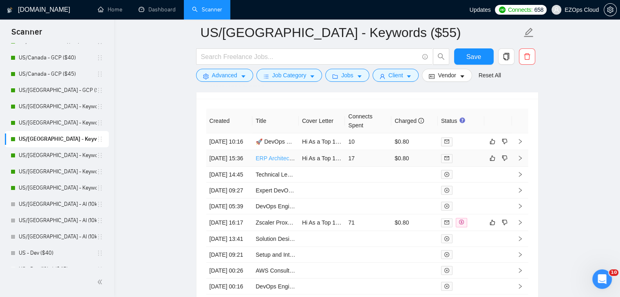
scroll to position [2152, 0]
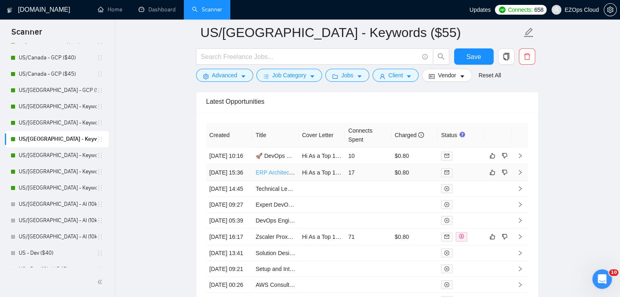
click at [281, 176] on link "ERP Architect / Support Specialist" at bounding box center [298, 172] width 86 height 7
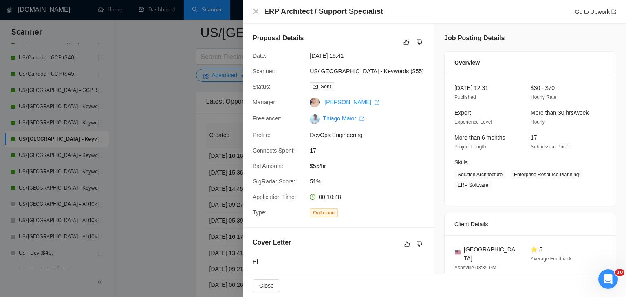
click at [190, 133] on div at bounding box center [313, 148] width 626 height 297
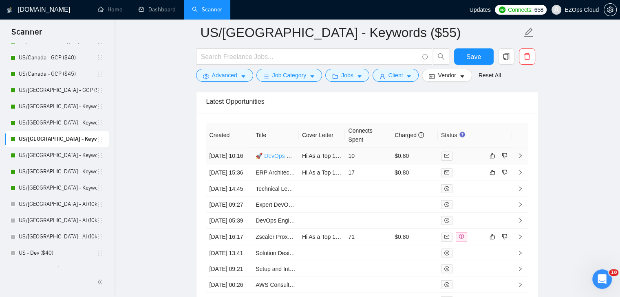
click at [279, 156] on link "🚀 DevOps Engineer (Kubernetes + Helm) for Production-Ready Open-Source Deployme…" at bounding box center [370, 156] width 231 height 7
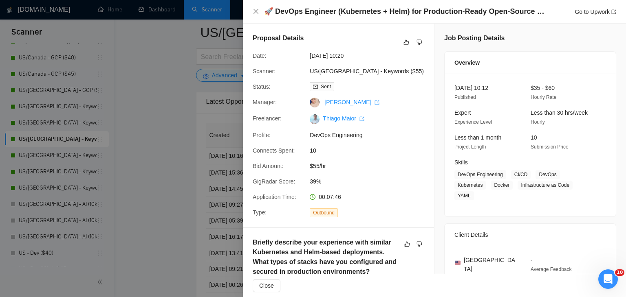
click at [184, 162] on div at bounding box center [313, 148] width 626 height 297
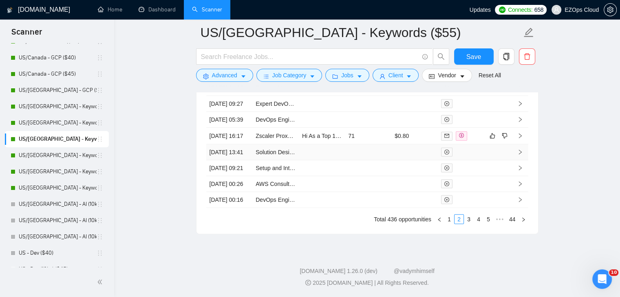
scroll to position [2336, 0]
click at [449, 222] on link "1" at bounding box center [448, 219] width 9 height 9
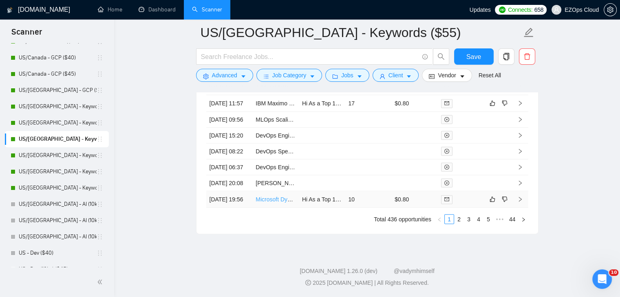
click at [274, 196] on link "Microsoft Dynamics Business Central Deployment Specialist" at bounding box center [331, 199] width 152 height 7
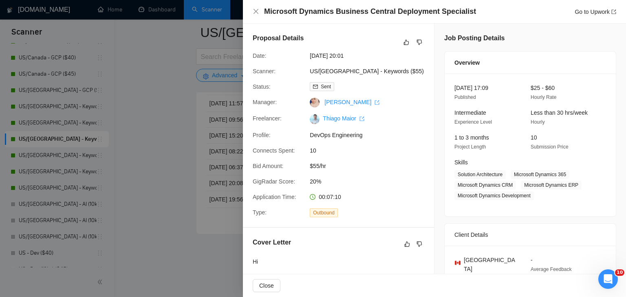
click at [160, 125] on div at bounding box center [313, 148] width 626 height 297
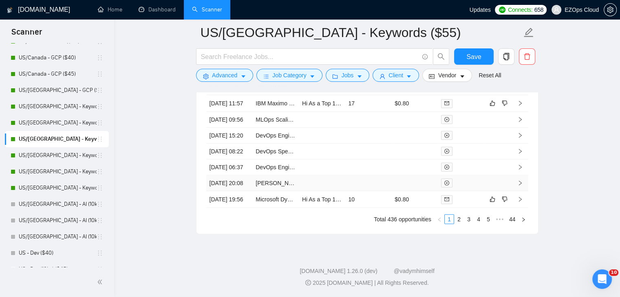
scroll to position [2214, 0]
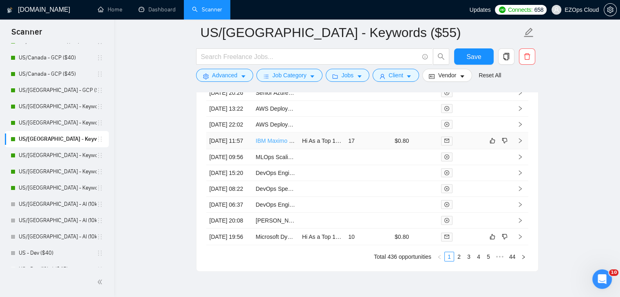
click at [279, 144] on link "IBM Maximo Integration Engineer – On-Prem Migration to 7.x (3–6 Month Contract)" at bounding box center [360, 141] width 210 height 7
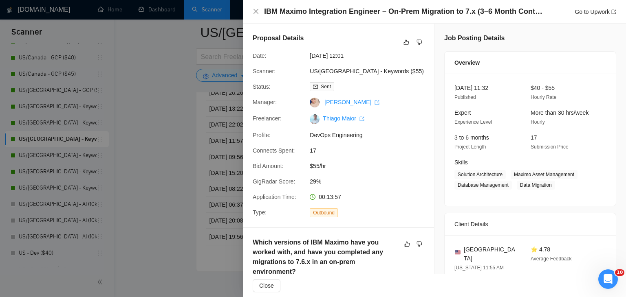
click at [187, 176] on div at bounding box center [313, 148] width 626 height 297
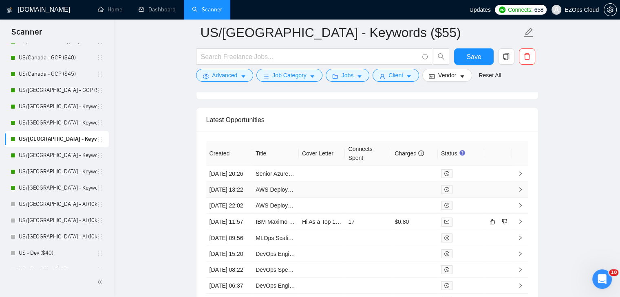
scroll to position [2133, 0]
